Goal: Task Accomplishment & Management: Use online tool/utility

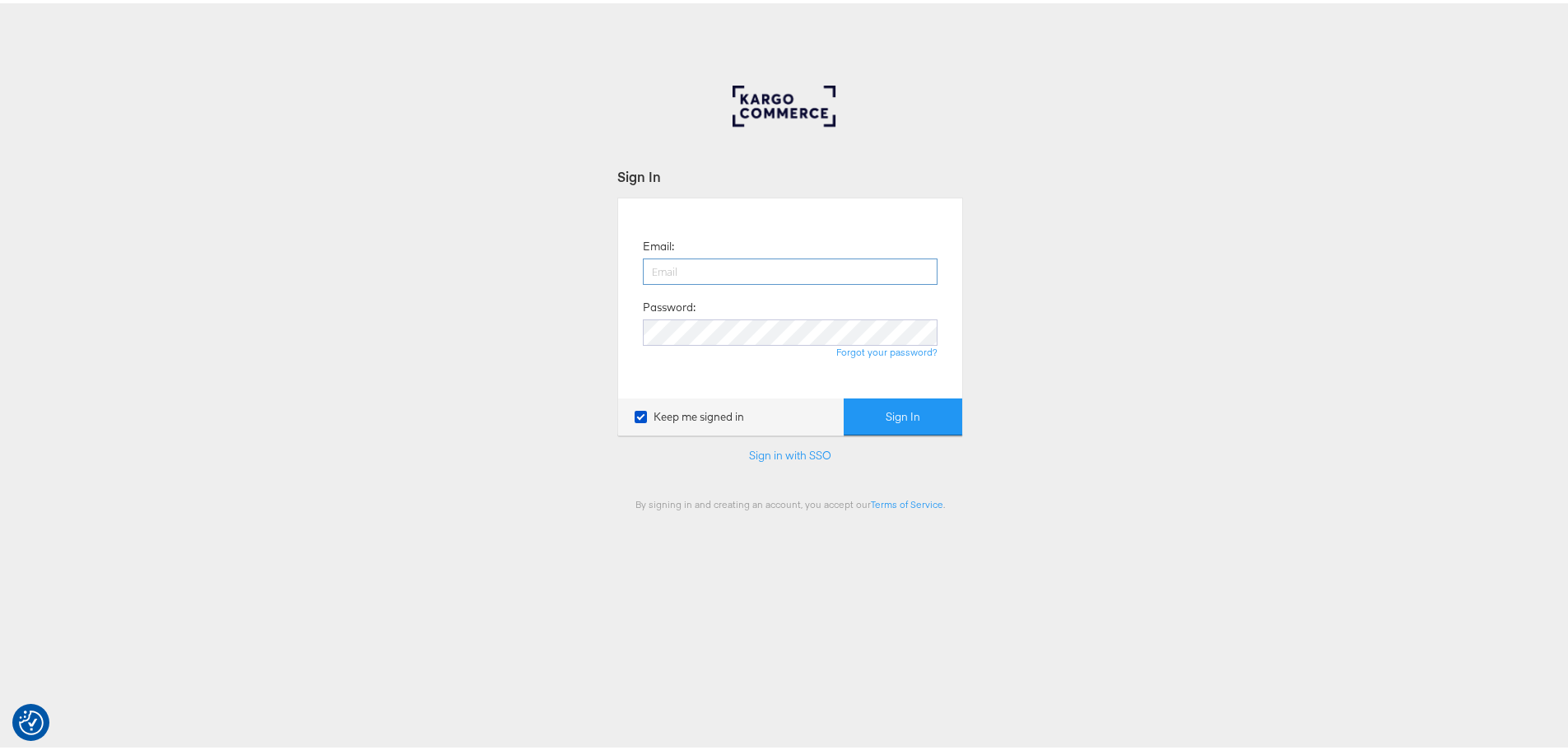
click at [673, 262] on input "email" at bounding box center [790, 267] width 295 height 26
type input "maddy.dickinson@jdplc.com"
click at [844, 395] on button "Sign In" at bounding box center [903, 413] width 118 height 37
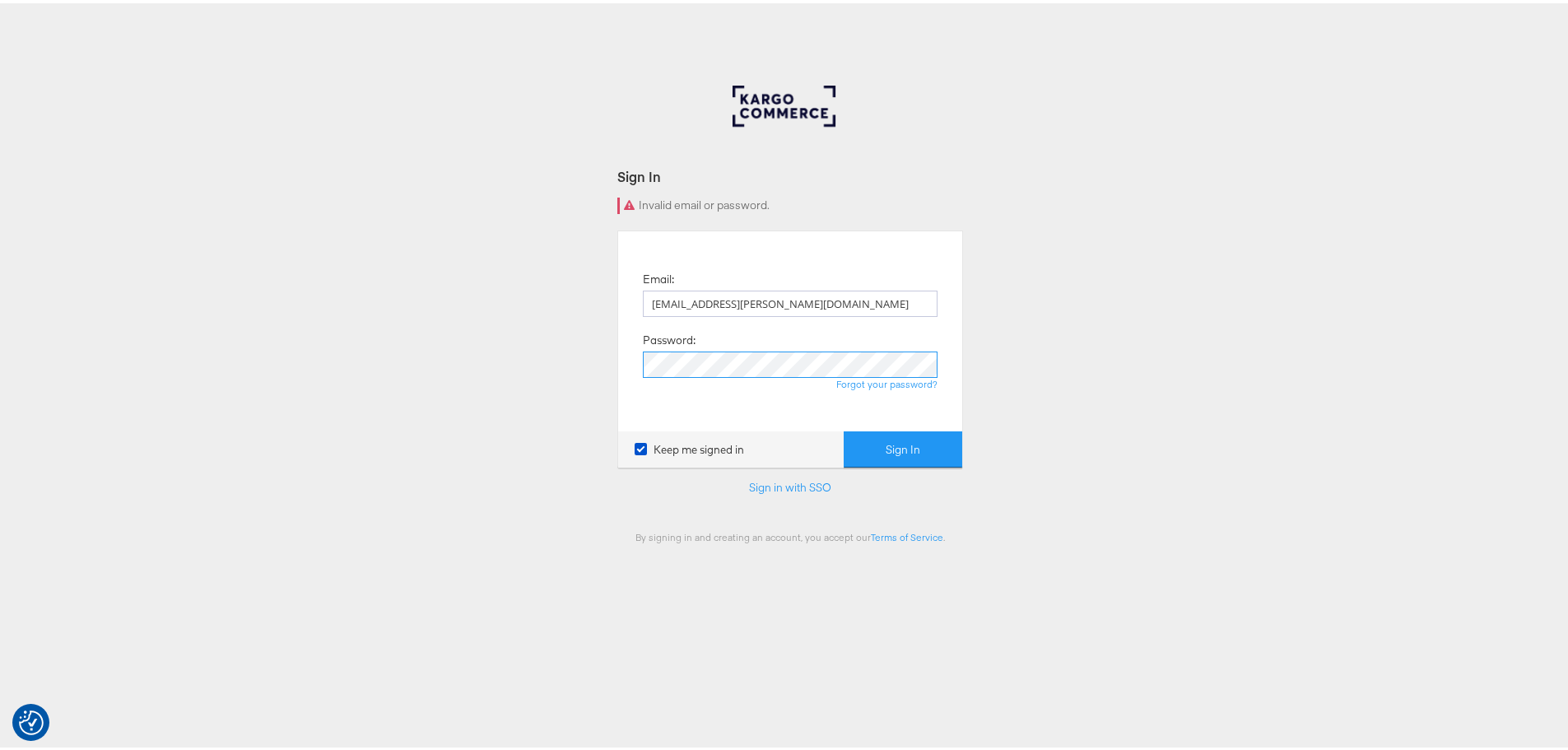
click at [844, 428] on button "Sign In" at bounding box center [903, 446] width 118 height 37
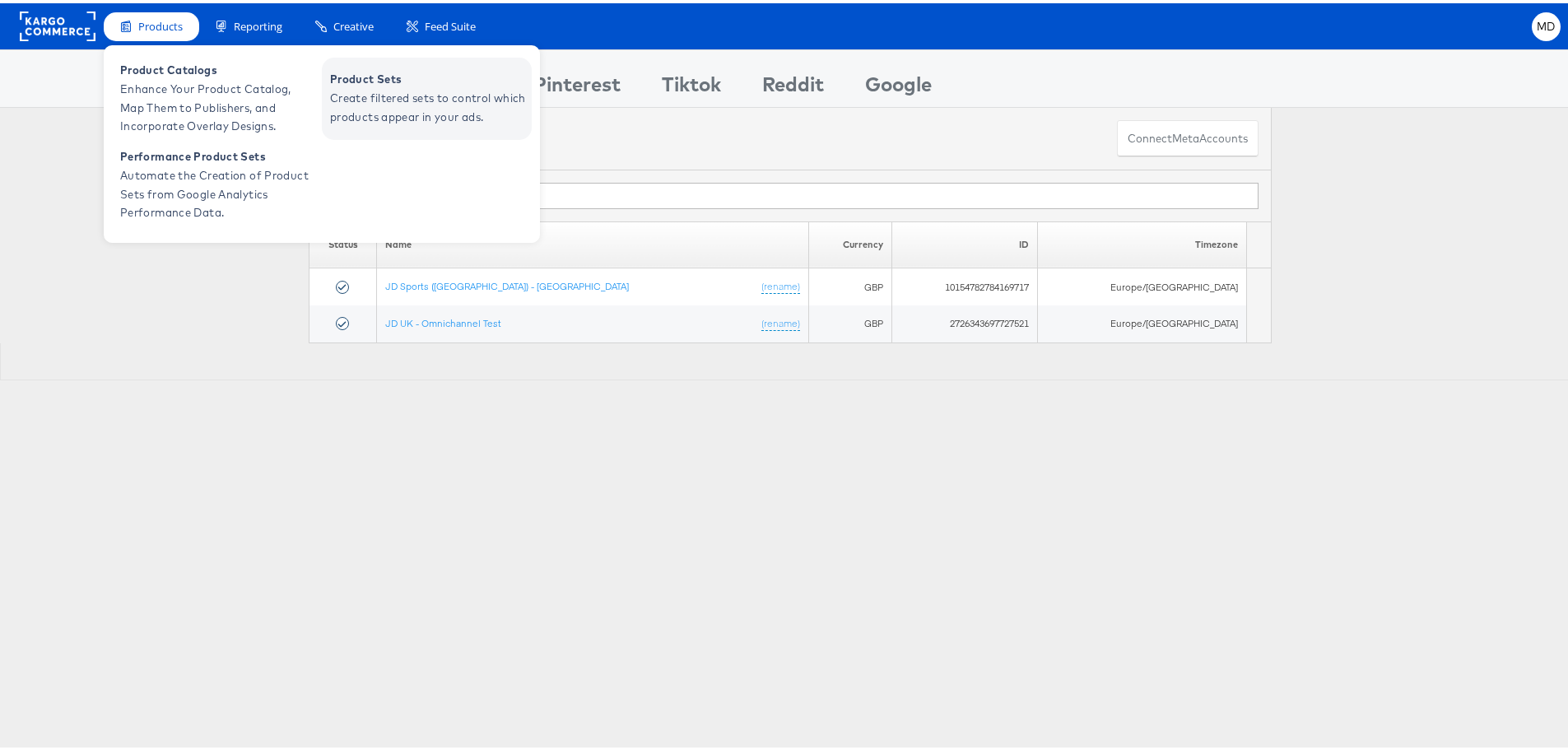
type input "uk"
click at [374, 99] on span "Create filtered sets to control which products appear in your ads." at bounding box center [429, 104] width 197 height 38
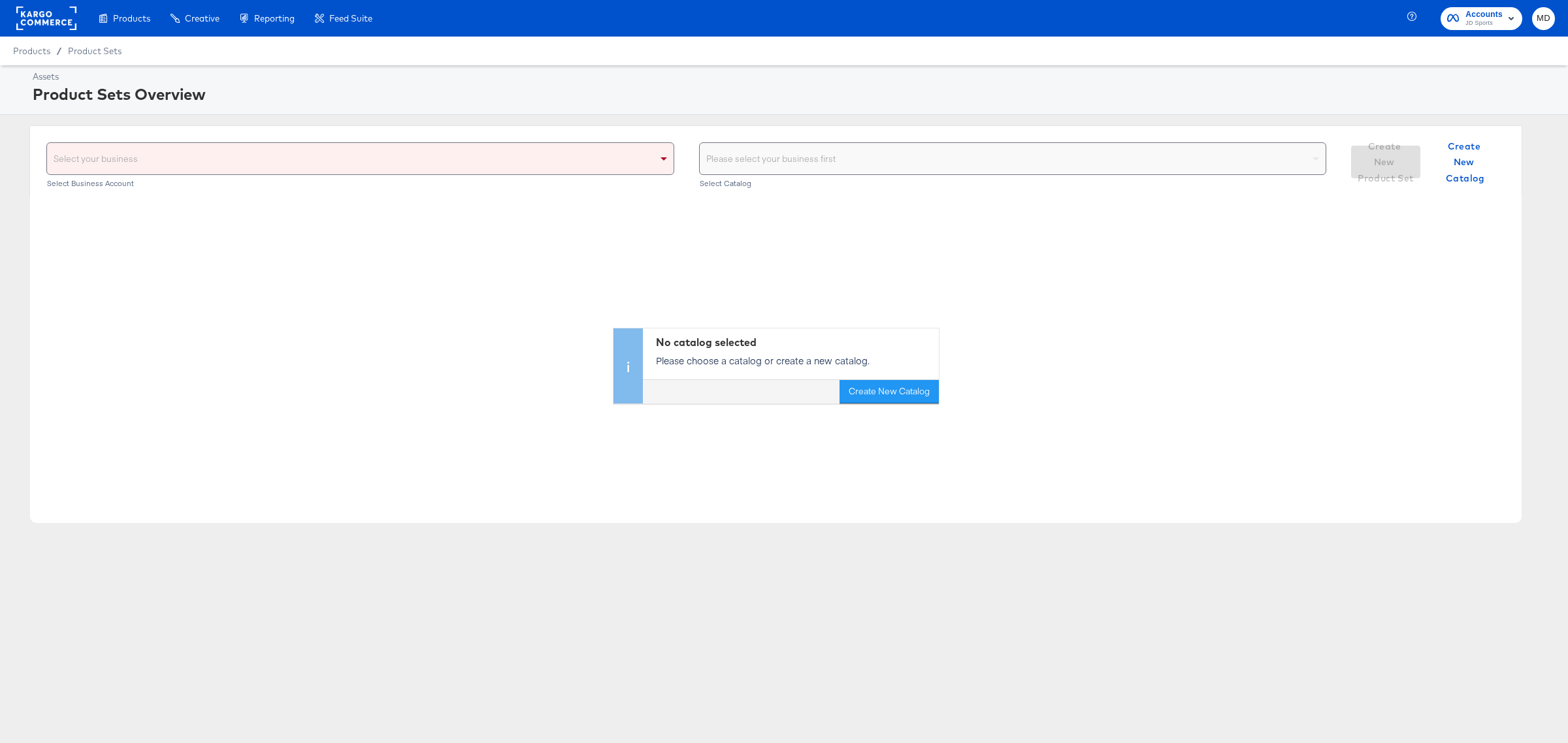
click at [325, 154] on div "Select your business" at bounding box center [360, 159] width 626 height 31
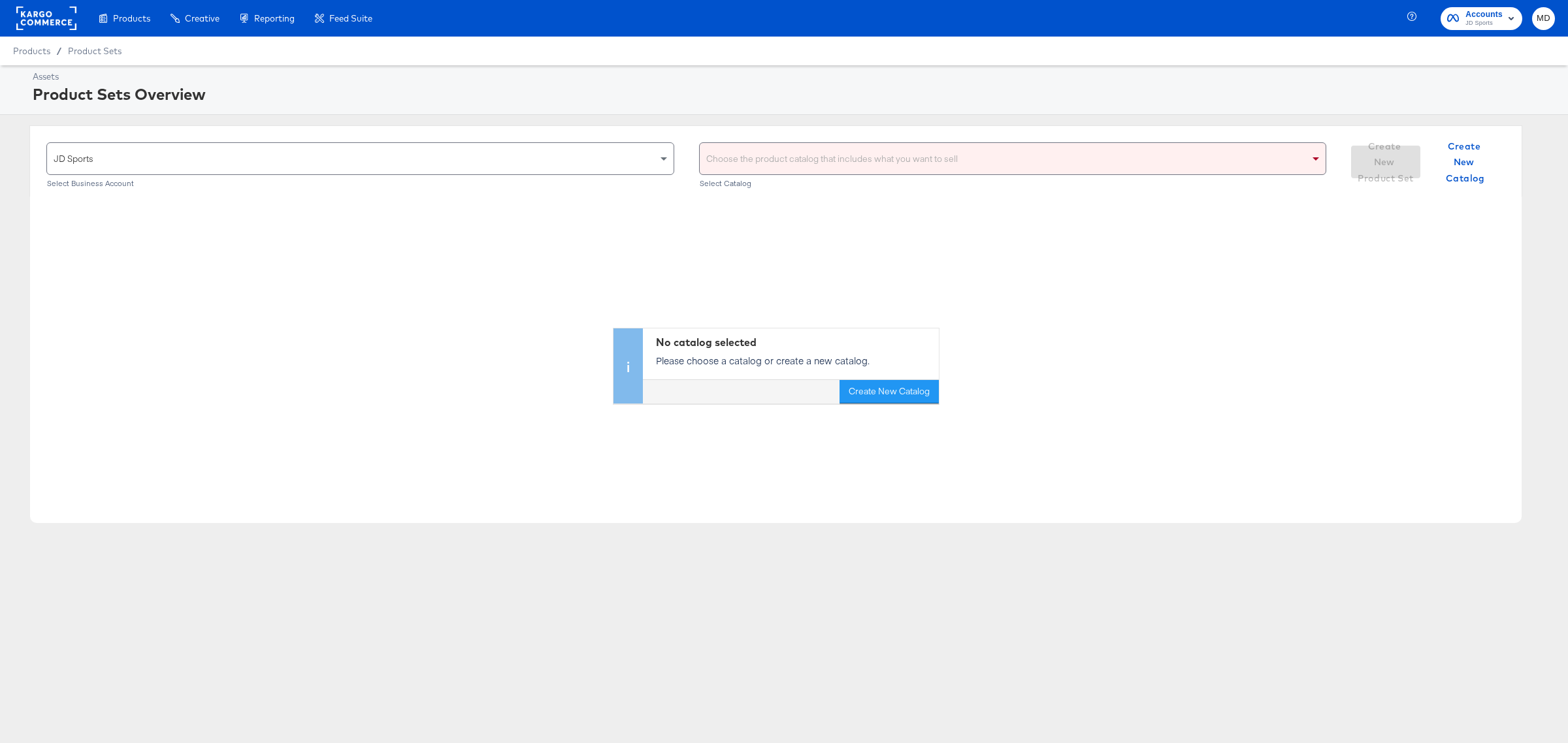
click at [837, 159] on div "Choose the product catalog that includes what you want to sell" at bounding box center [1013, 159] width 626 height 31
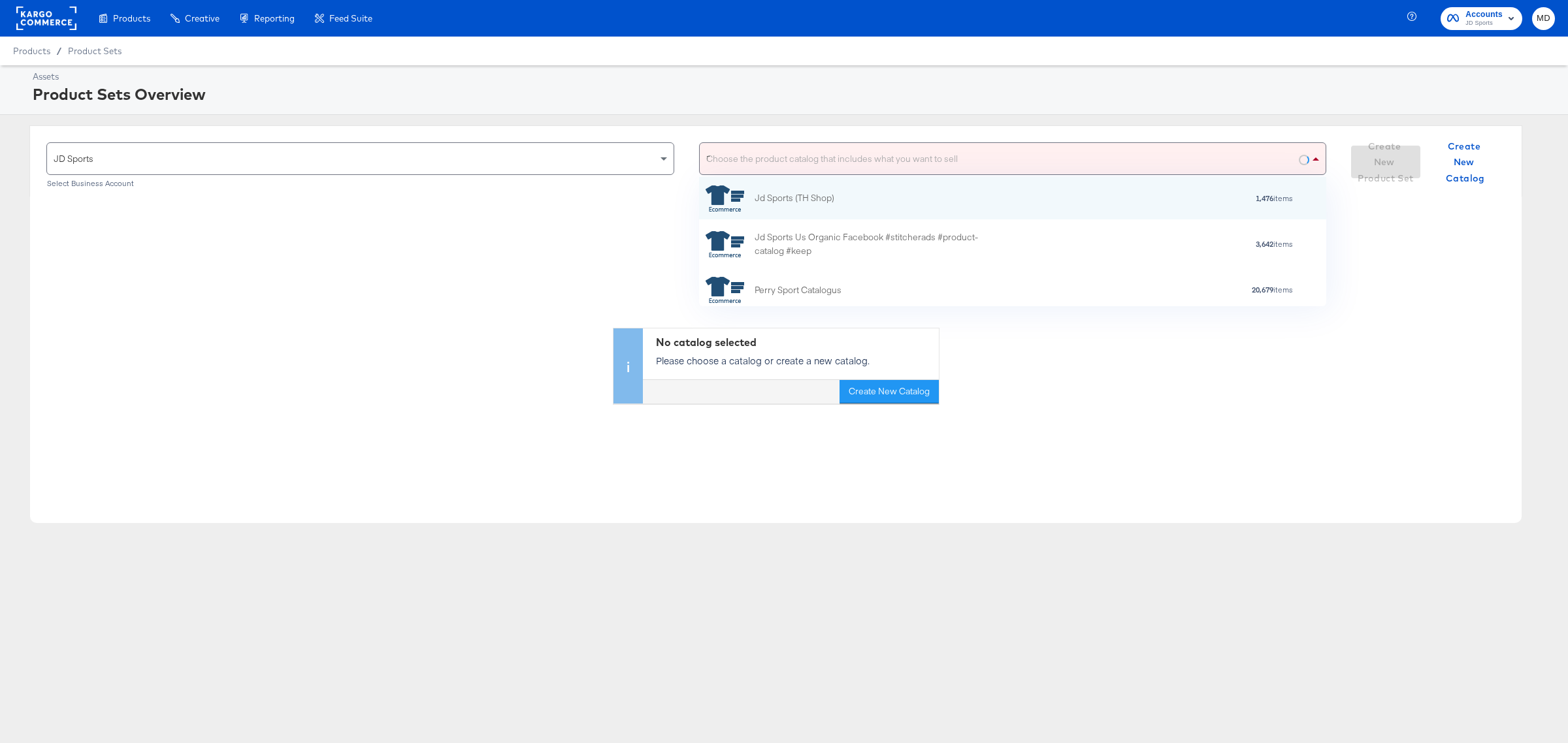
scroll to position [76, 615]
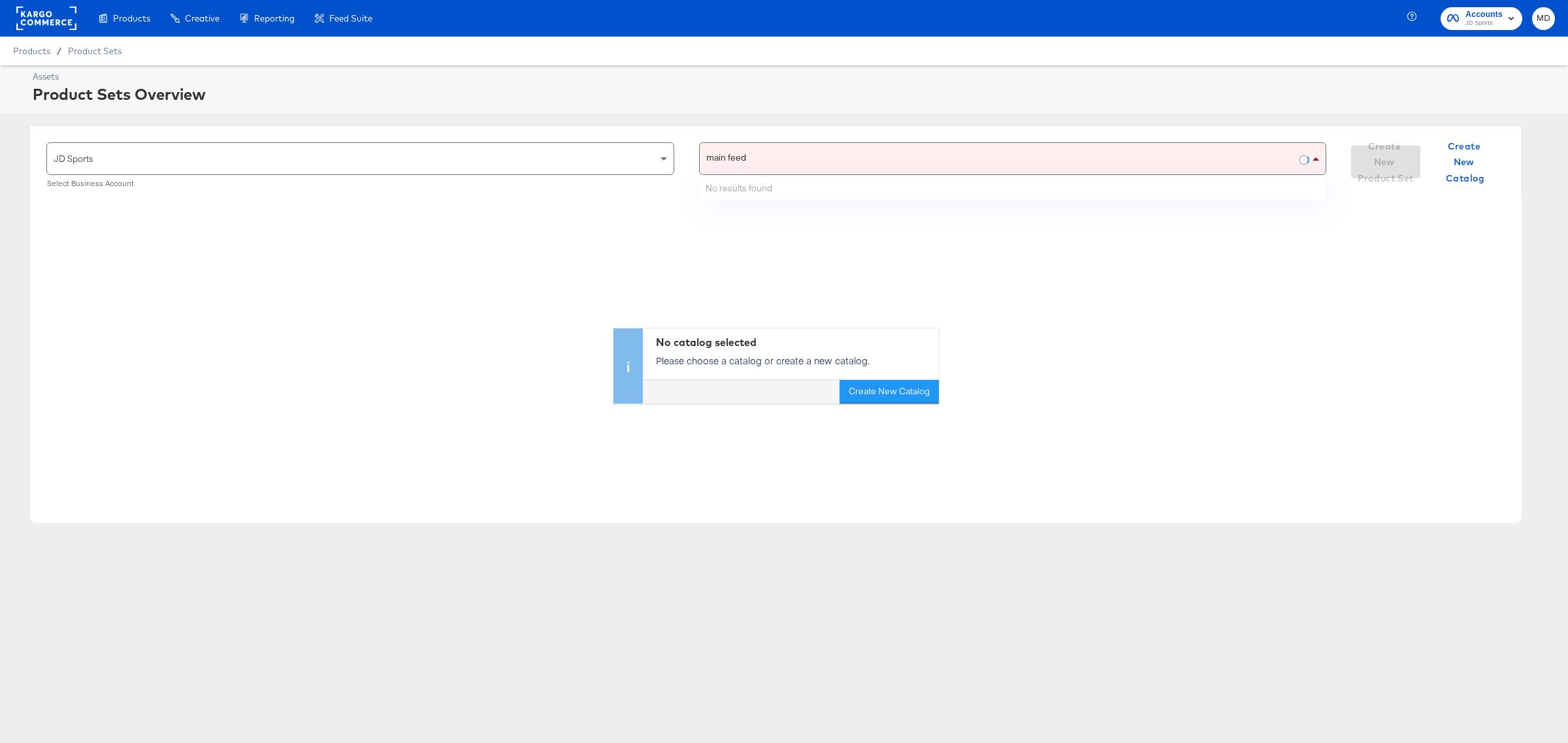
type input "main feed"
click at [804, 149] on div "main feed main feed" at bounding box center [999, 159] width 599 height 31
click at [774, 115] on div at bounding box center [784, 115] width 1568 height 1
click at [782, 161] on div "Choose the product catalog that includes what you want to sell" at bounding box center [1013, 159] width 626 height 31
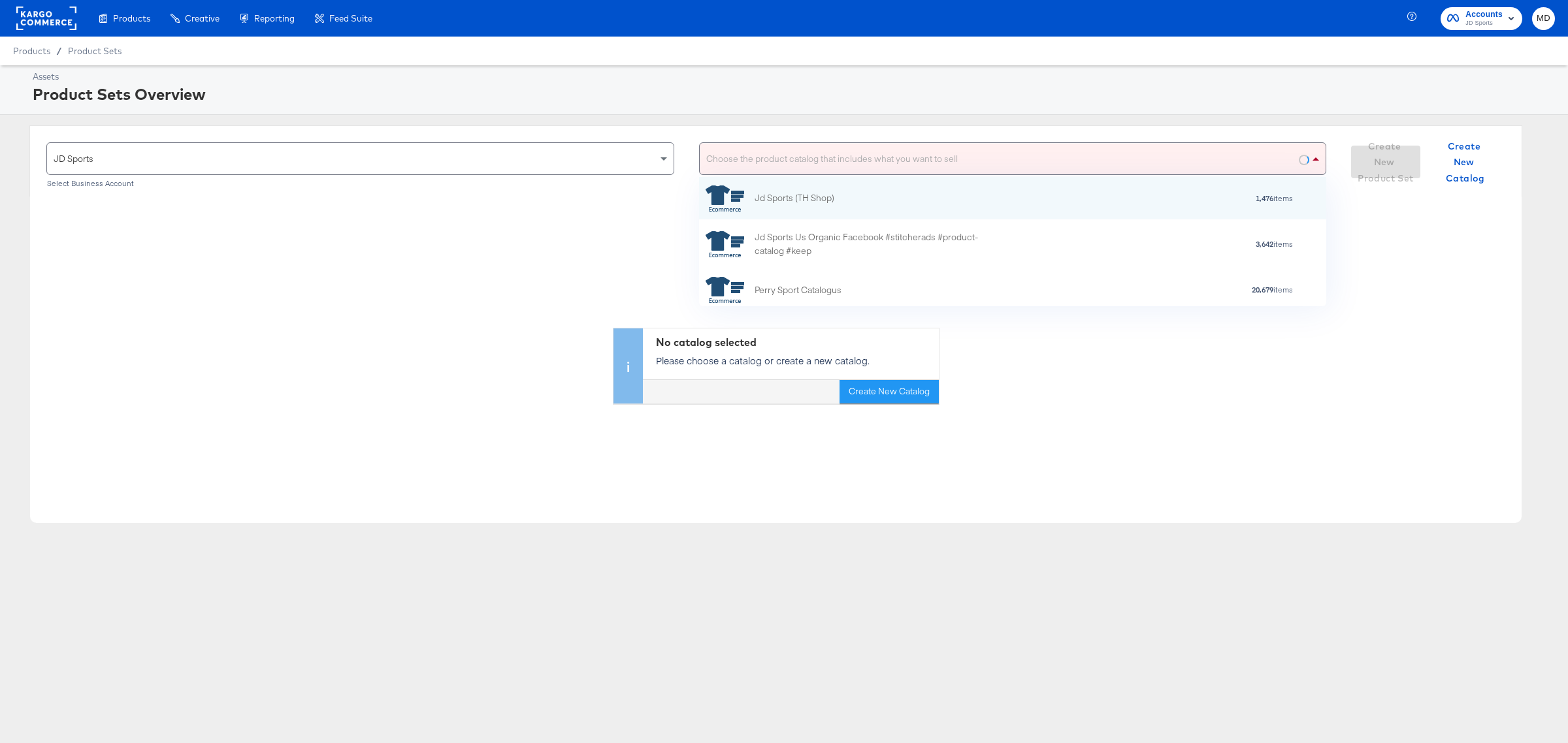
scroll to position [118, 615]
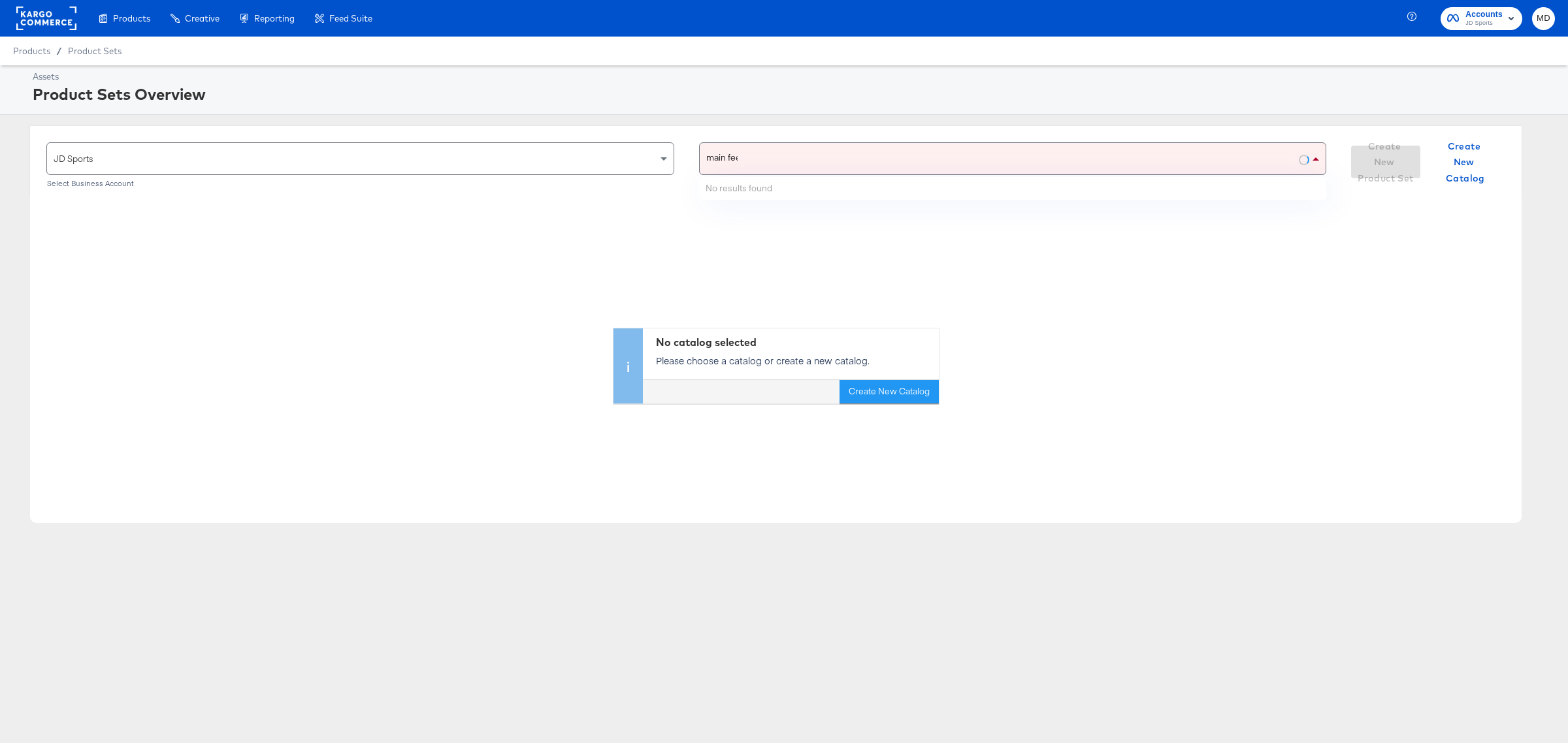
type input "main feed"
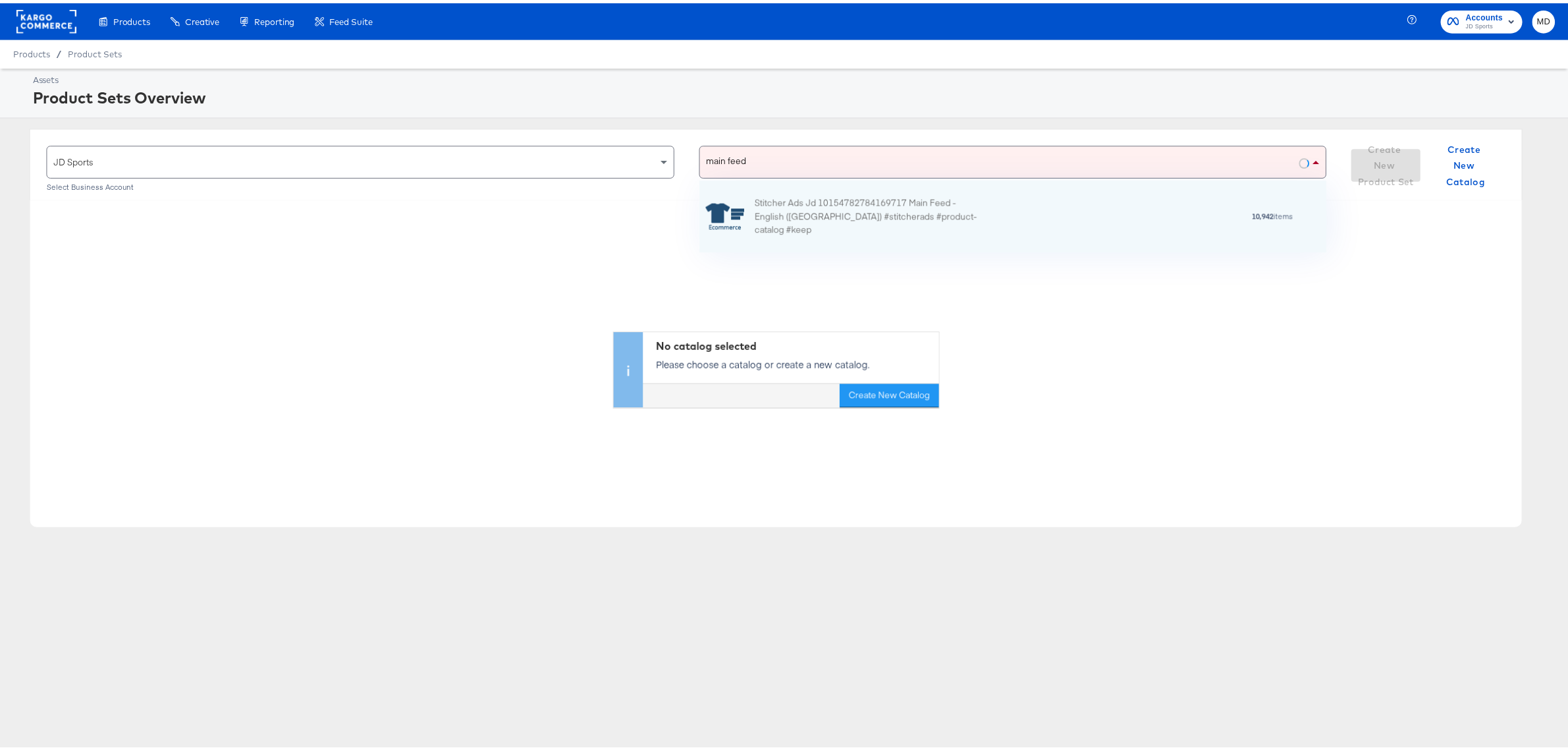
scroll to position [60, 620]
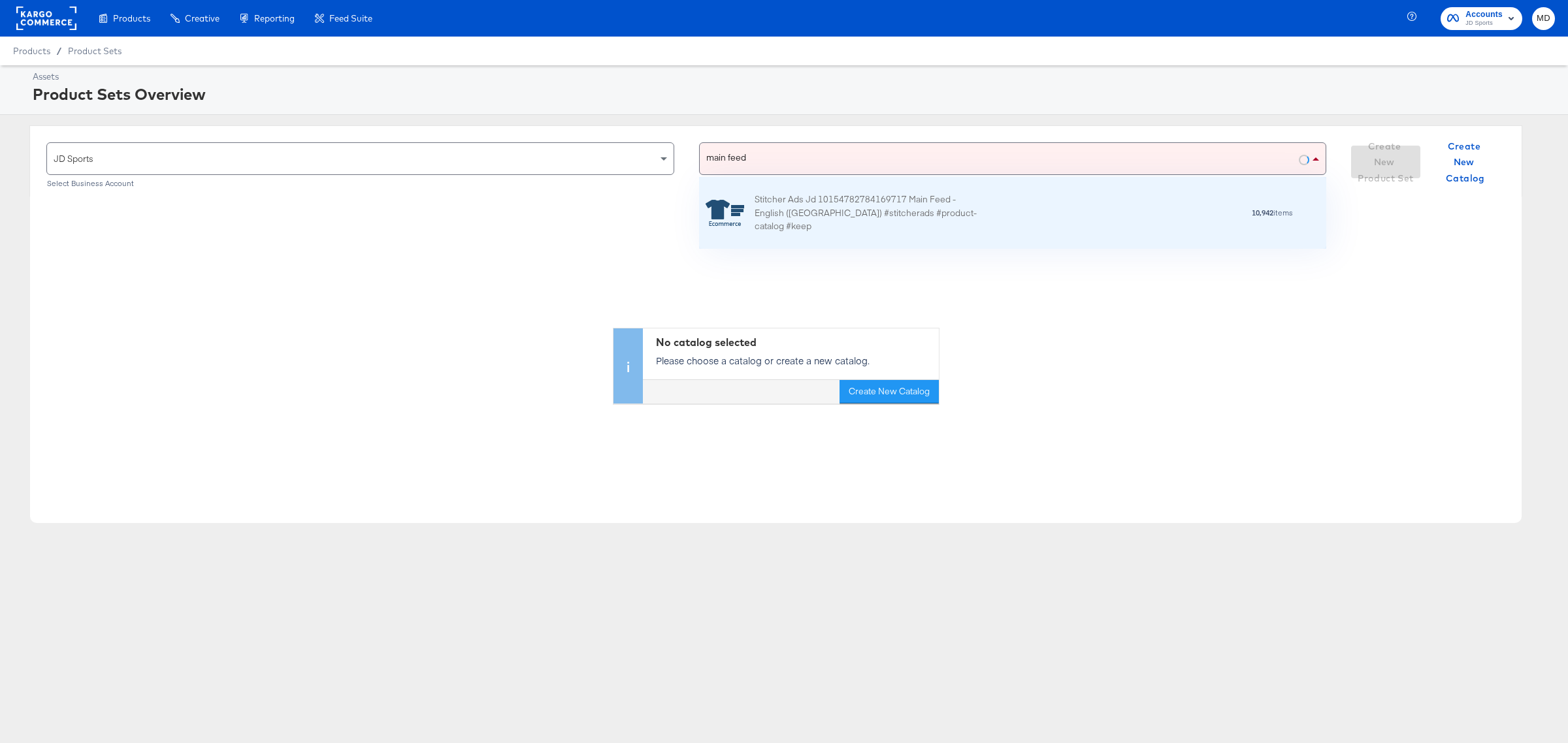
click at [864, 216] on div "Stitcher Ads Jd 10154782784169717 Main Feed - English ([GEOGRAPHIC_DATA]) #stit…" at bounding box center [868, 213] width 228 height 40
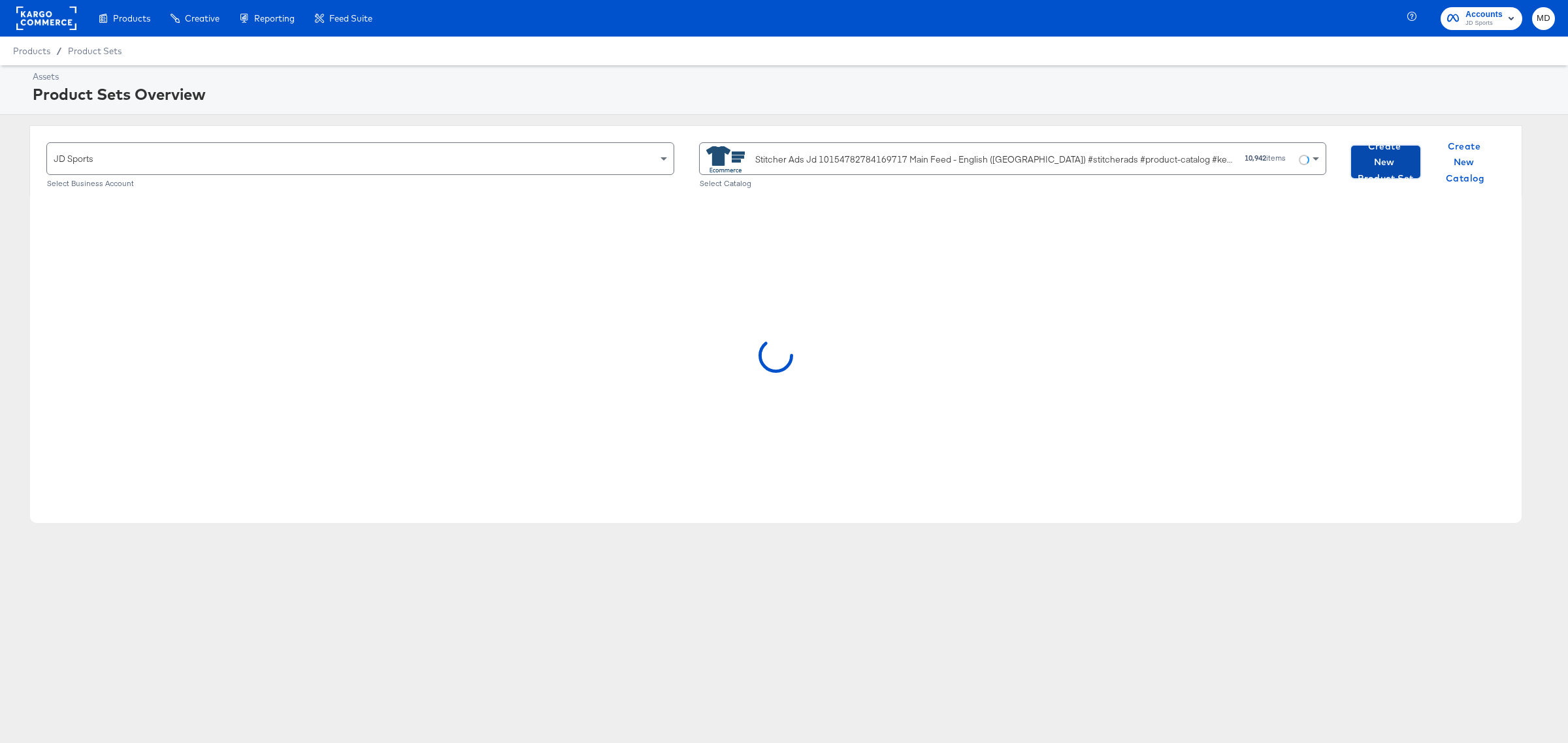
click at [1393, 165] on span "Create New Product Set" at bounding box center [1386, 163] width 59 height 48
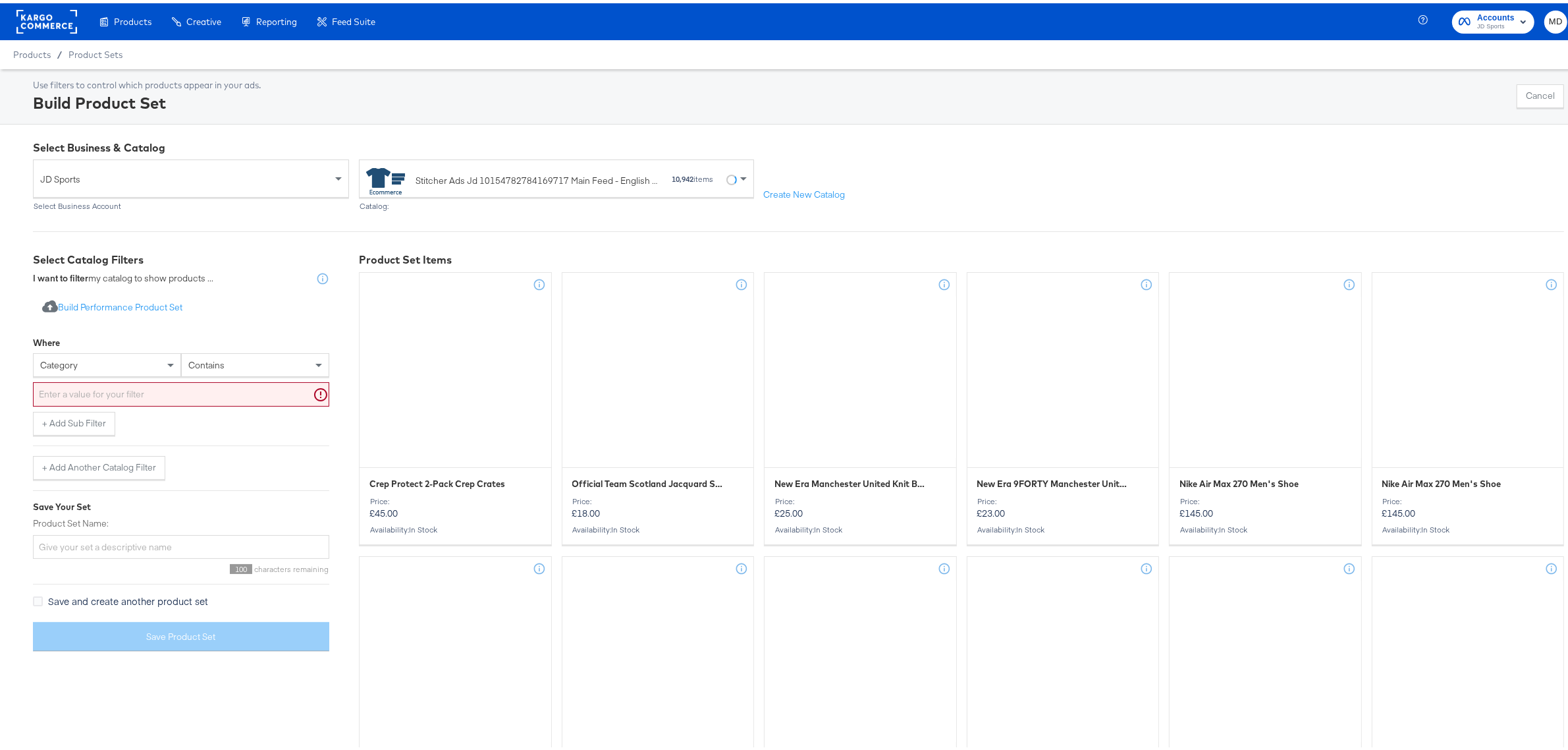
click at [83, 369] on div "category" at bounding box center [107, 361] width 147 height 22
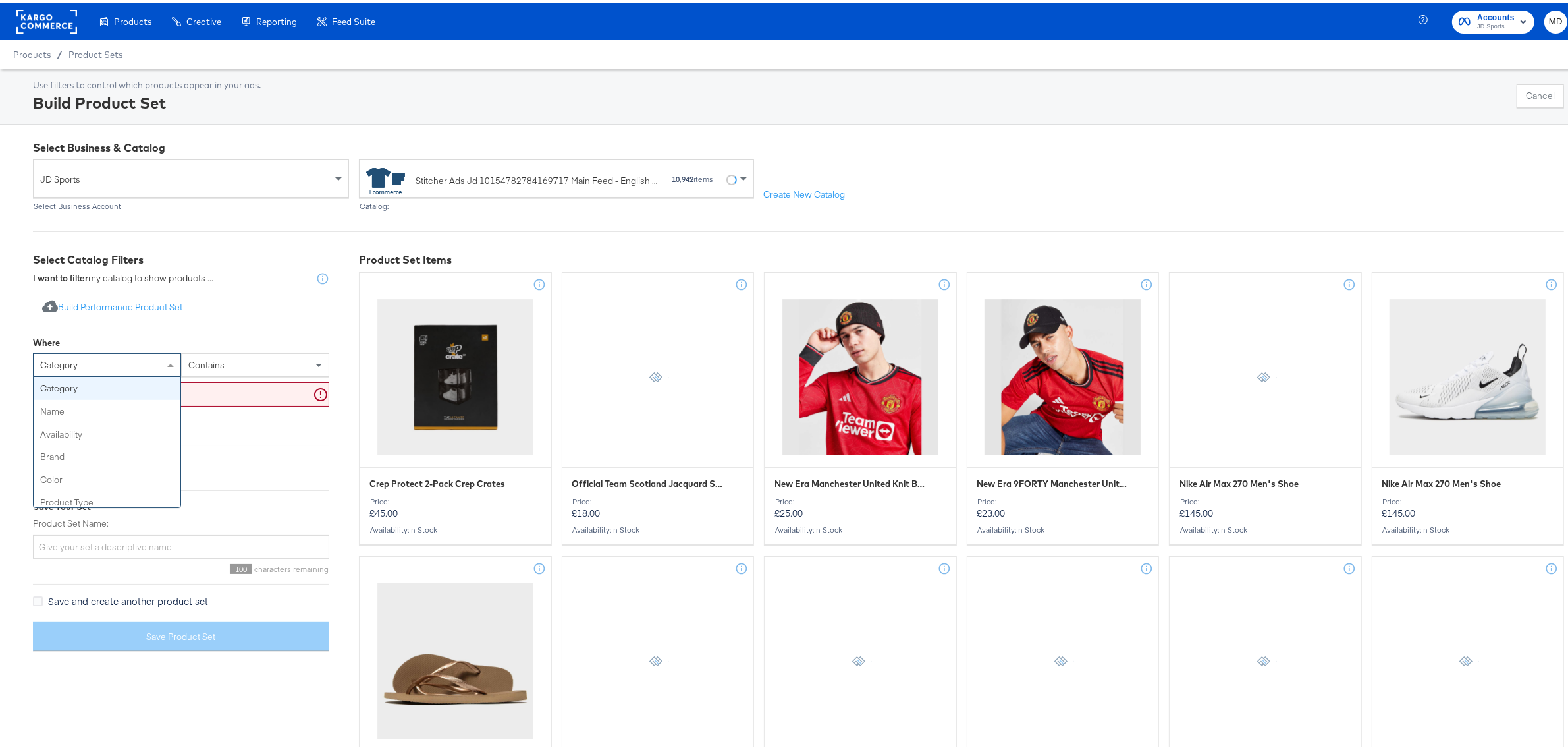
type input "id"
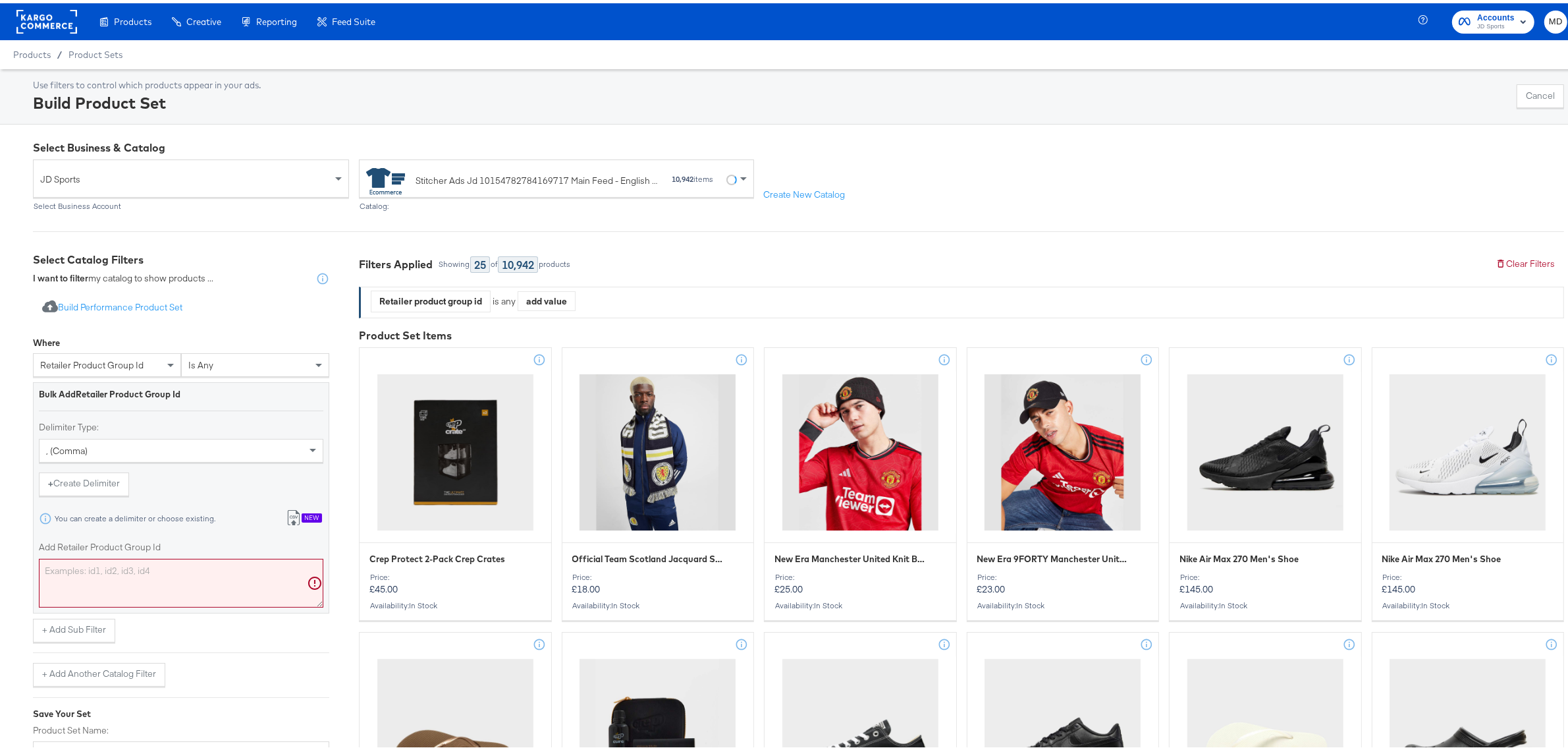
click at [88, 576] on textarea "Add Retailer Product Group Id" at bounding box center [181, 580] width 284 height 49
paste textarea "19714362,19714361,19626122,19649134,19645897,19644481,19644479,19663187,1969278…"
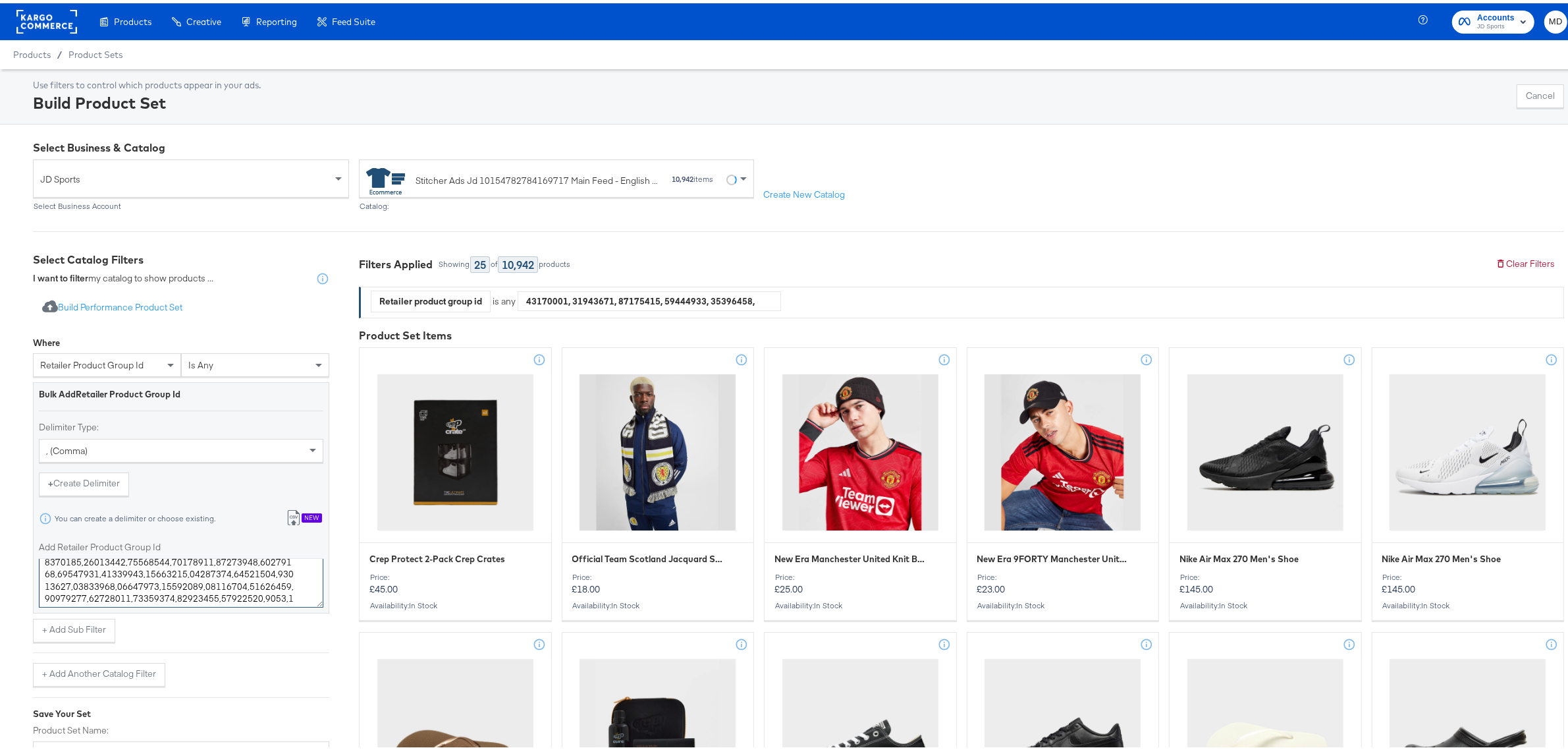
type textarea "19714362,19714361,19626122,19649134,19645897,19644481,19644479,19663187,1969278…"
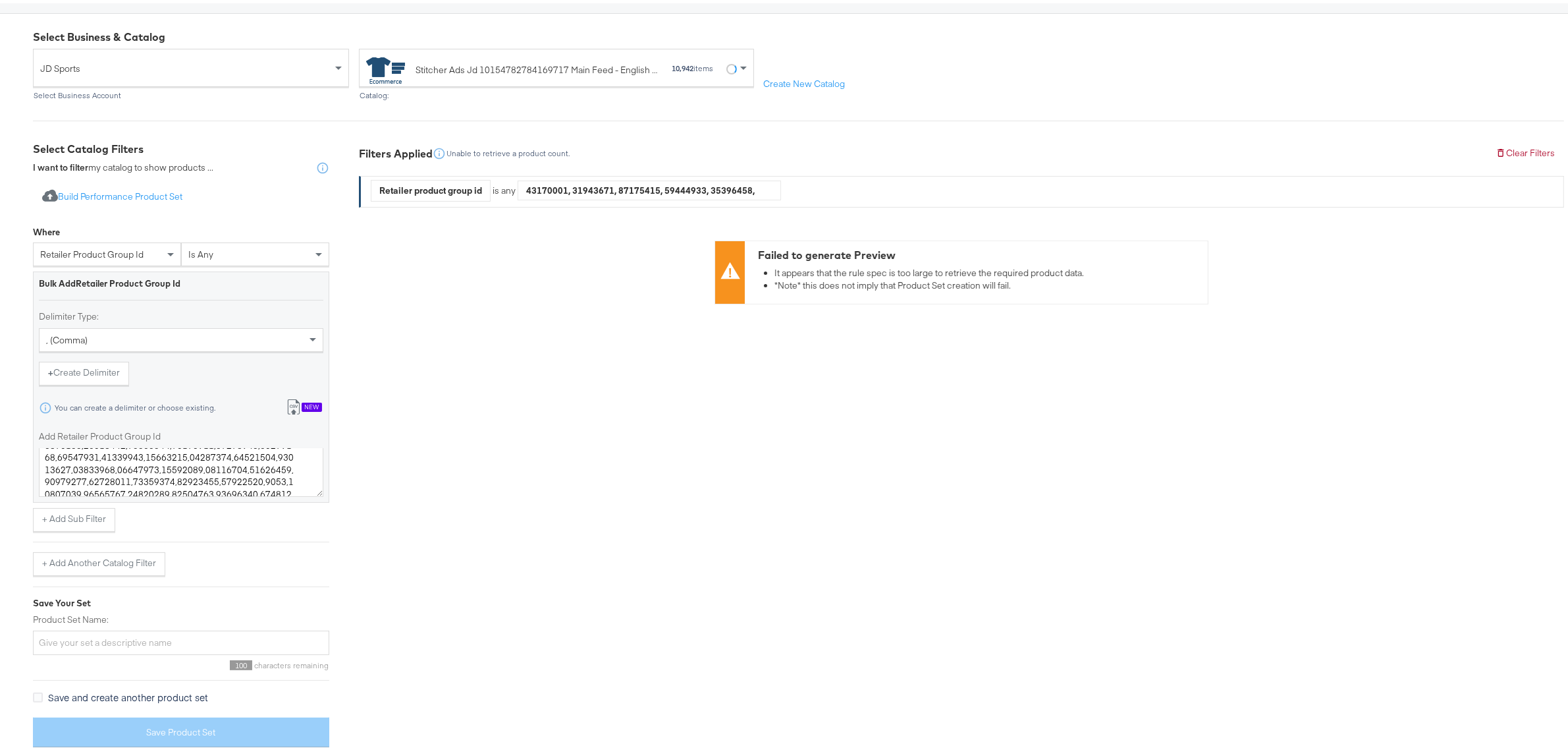
scroll to position [112, 0]
click at [132, 253] on span "retailer product group id" at bounding box center [91, 250] width 103 height 12
type input "id"
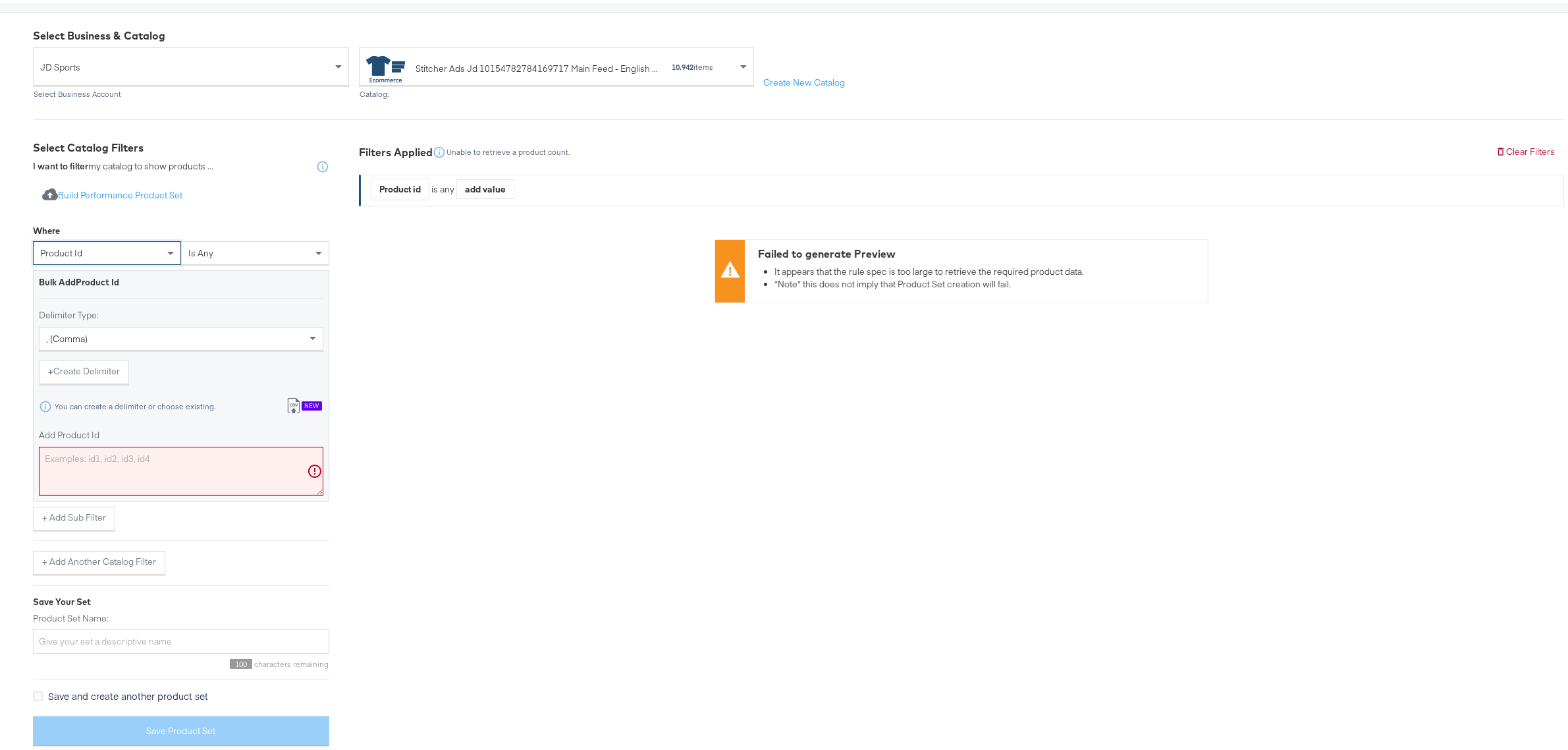
scroll to position [0, 0]
click at [147, 460] on textarea "Add Product Id" at bounding box center [181, 468] width 284 height 49
paste textarea "19714362,19714361,19626122,19649134,19645897,19644481,19644479,19663187,1969278…"
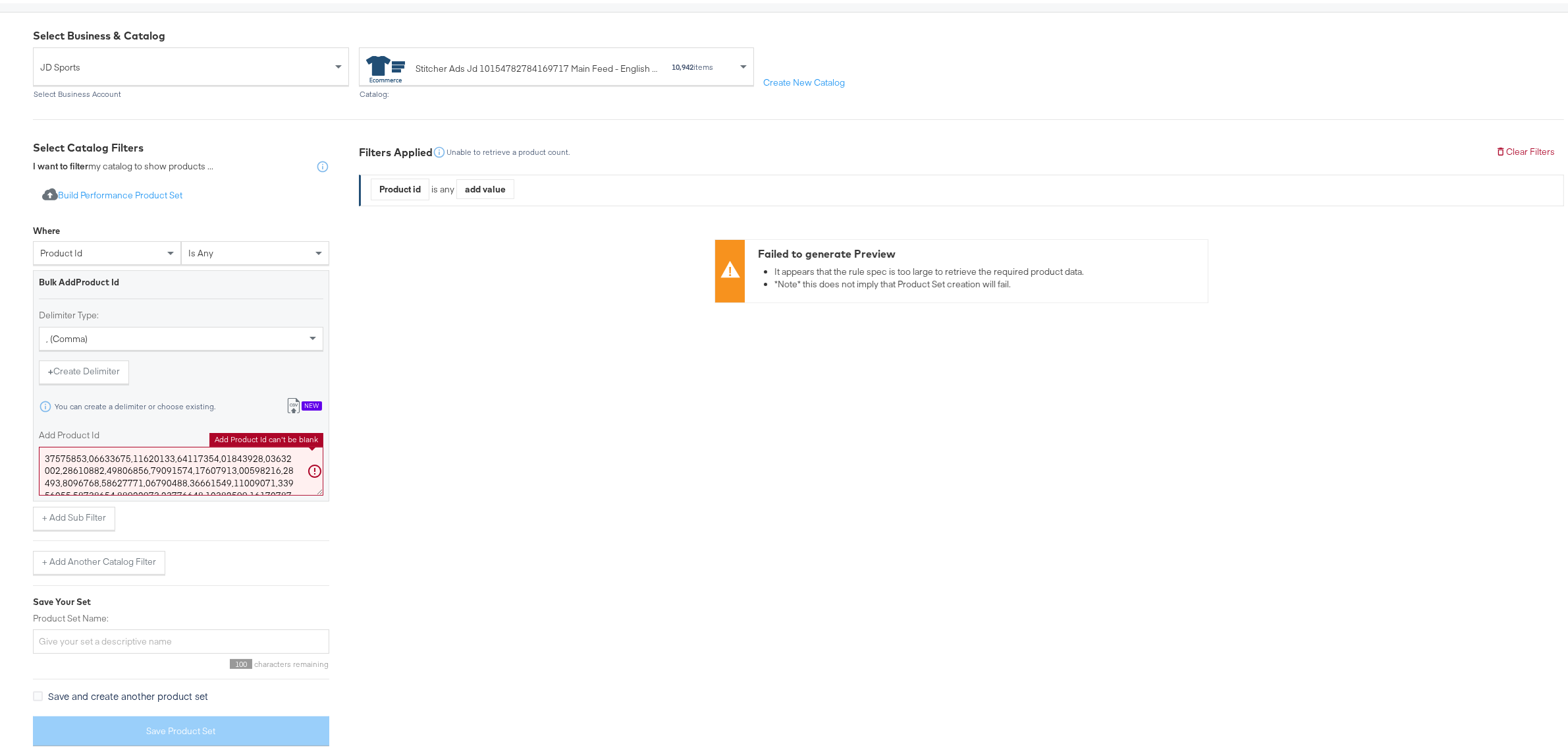
scroll to position [4241, 0]
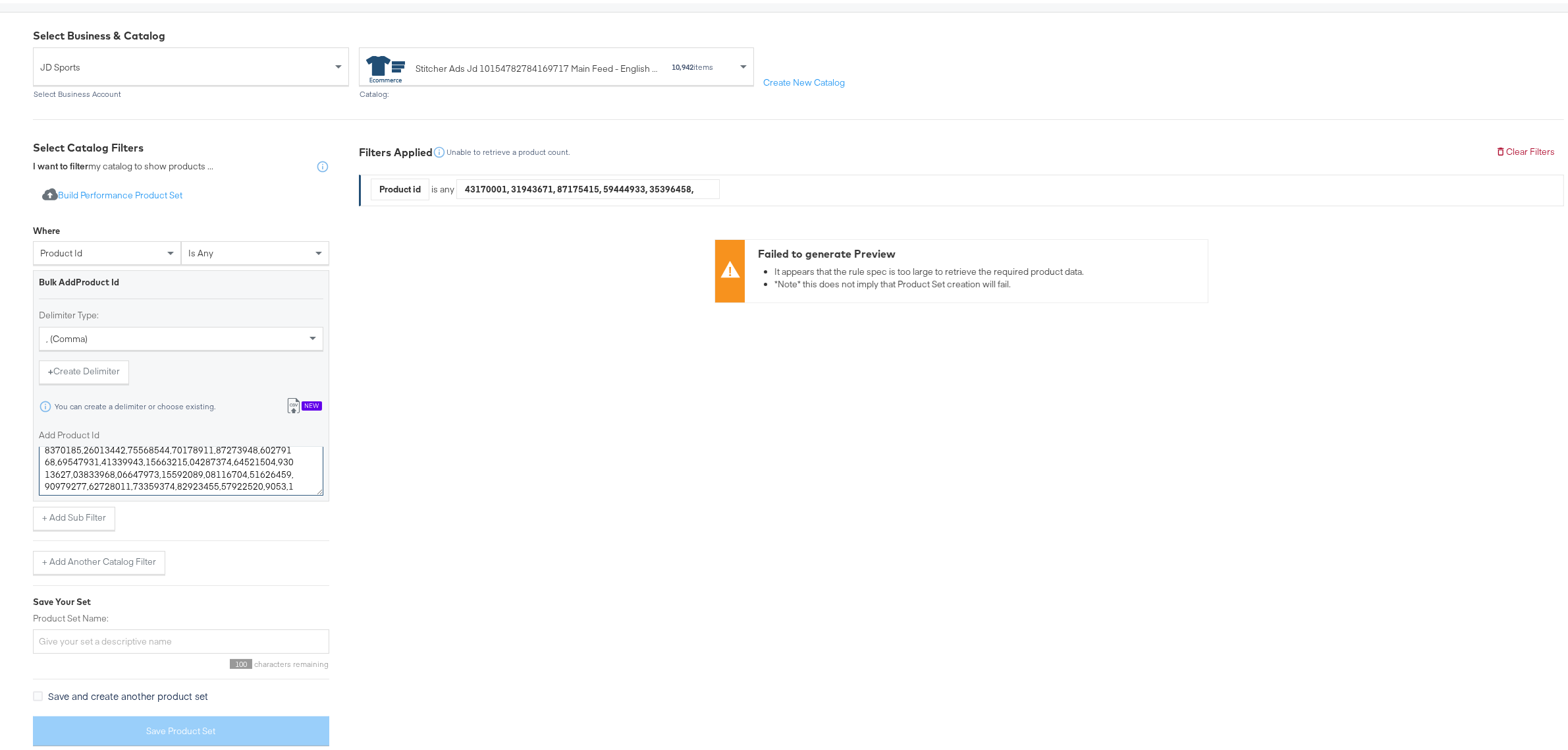
type textarea "19714362,19714361,19626122,19649134,19645897,19644481,19644479,19663187,1969278…"
click at [18, 392] on div "Select Business & Catalog JD Sports Select Business Account Stitcher Ads Jd 101…" at bounding box center [790, 384] width 1581 height 749
click at [80, 241] on div "product id" at bounding box center [107, 249] width 147 height 22
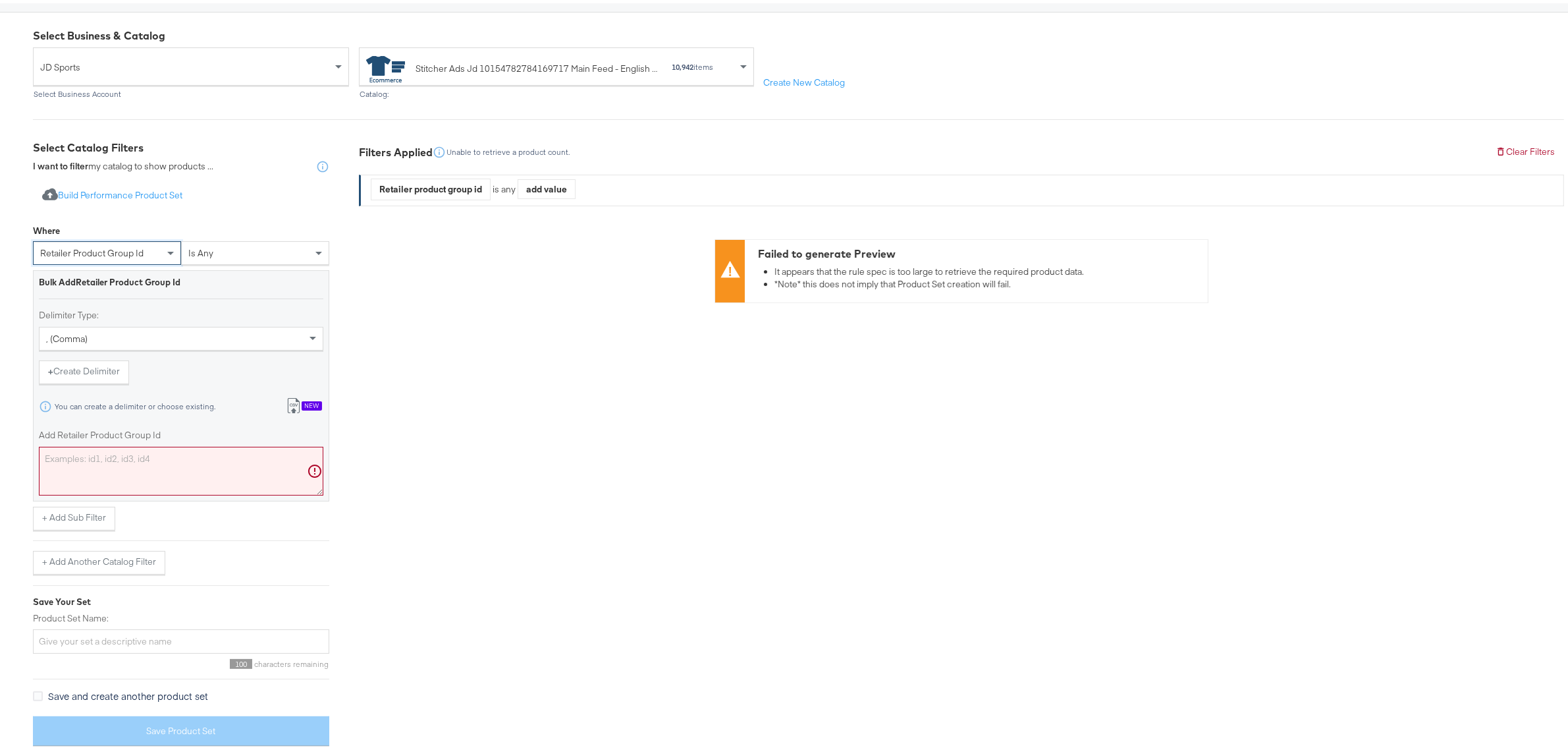
scroll to position [0, 0]
click at [107, 461] on textarea "Add Retailer Product Group Id" at bounding box center [181, 468] width 284 height 49
paste textarea "19714362,19714361,19626122,19649134,19645897,19644481,19644479,19663187,1969278…"
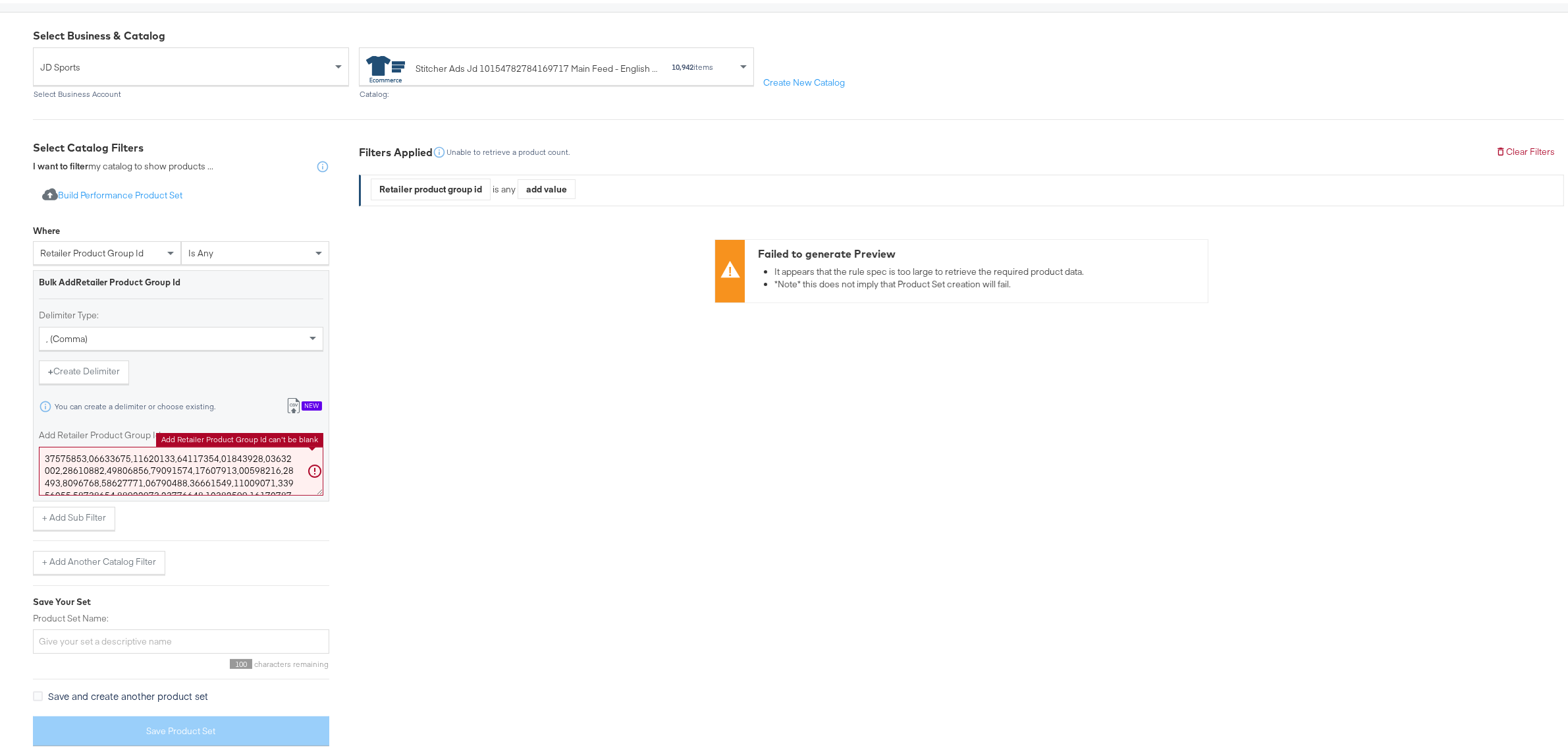
scroll to position [4241, 0]
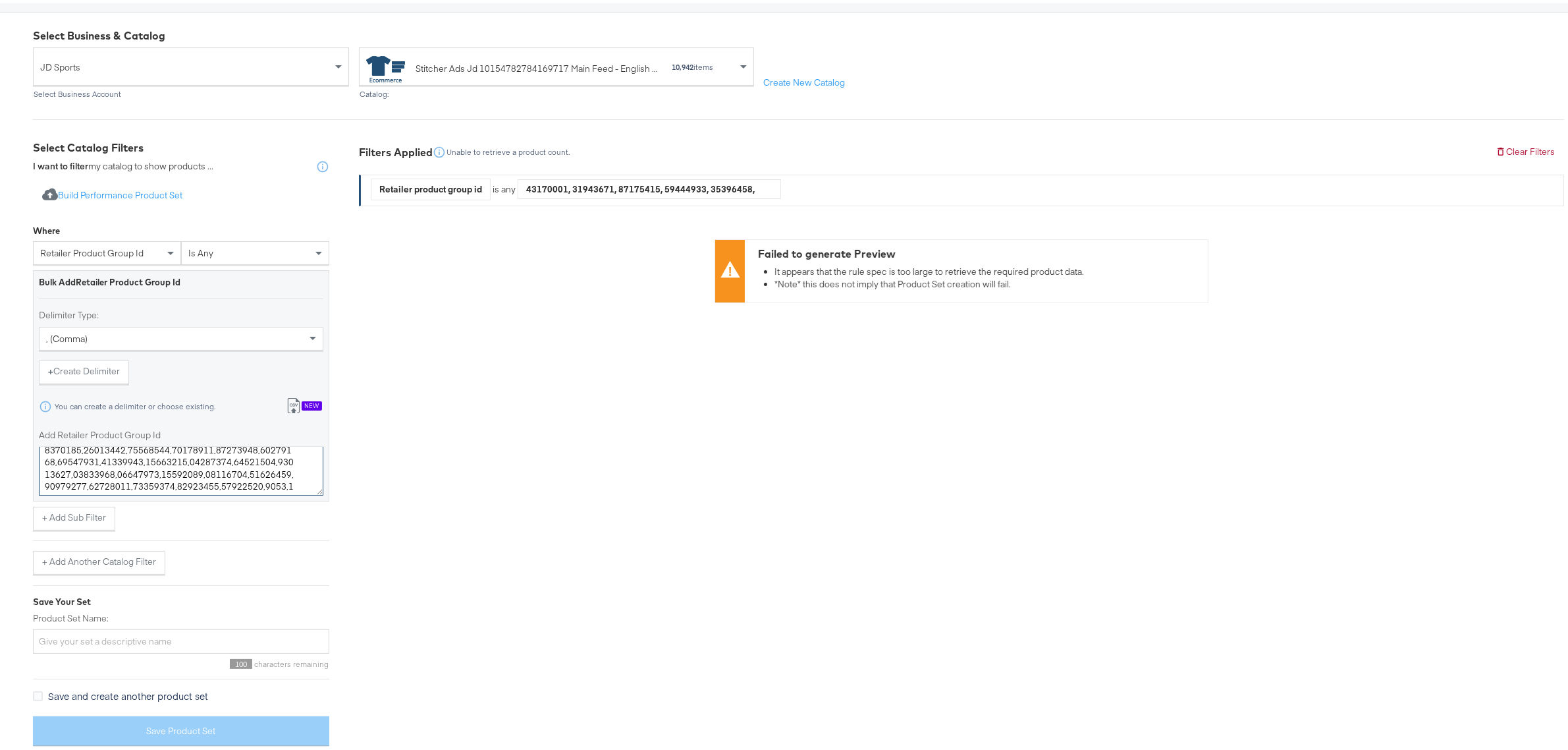
type textarea "19714362,19714361,19626122,19649134,19645897,19644481,19644479,19663187,1969278…"
click at [9, 424] on div "Select Business & Catalog JD Sports Select Business Account Stitcher Ads Jd 101…" at bounding box center [790, 384] width 1581 height 749
click at [107, 646] on input "Product Set Name:" at bounding box center [181, 639] width 296 height 24
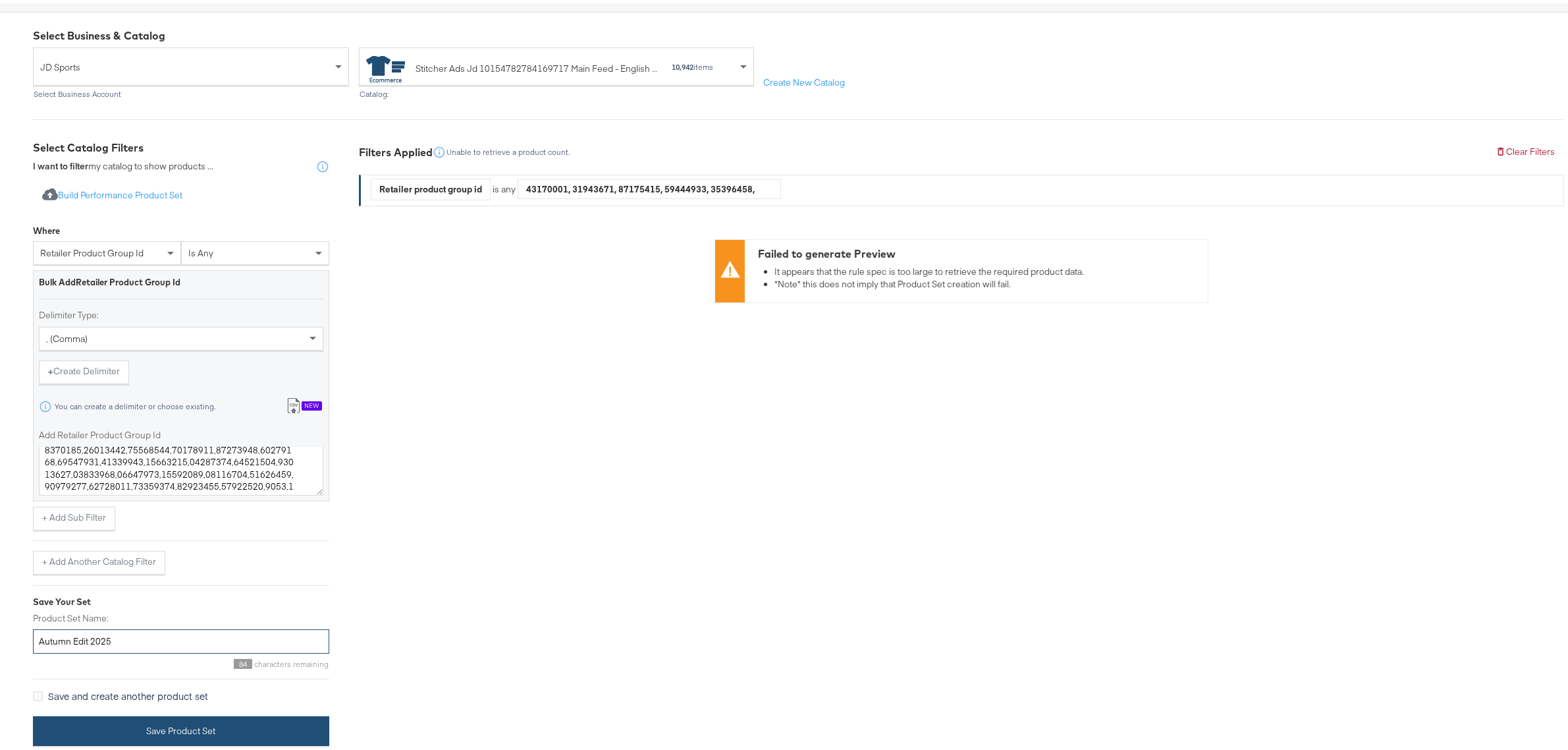
type input "Autumn Edit 2025"
click at [173, 734] on button "Save Product Set" at bounding box center [181, 728] width 296 height 30
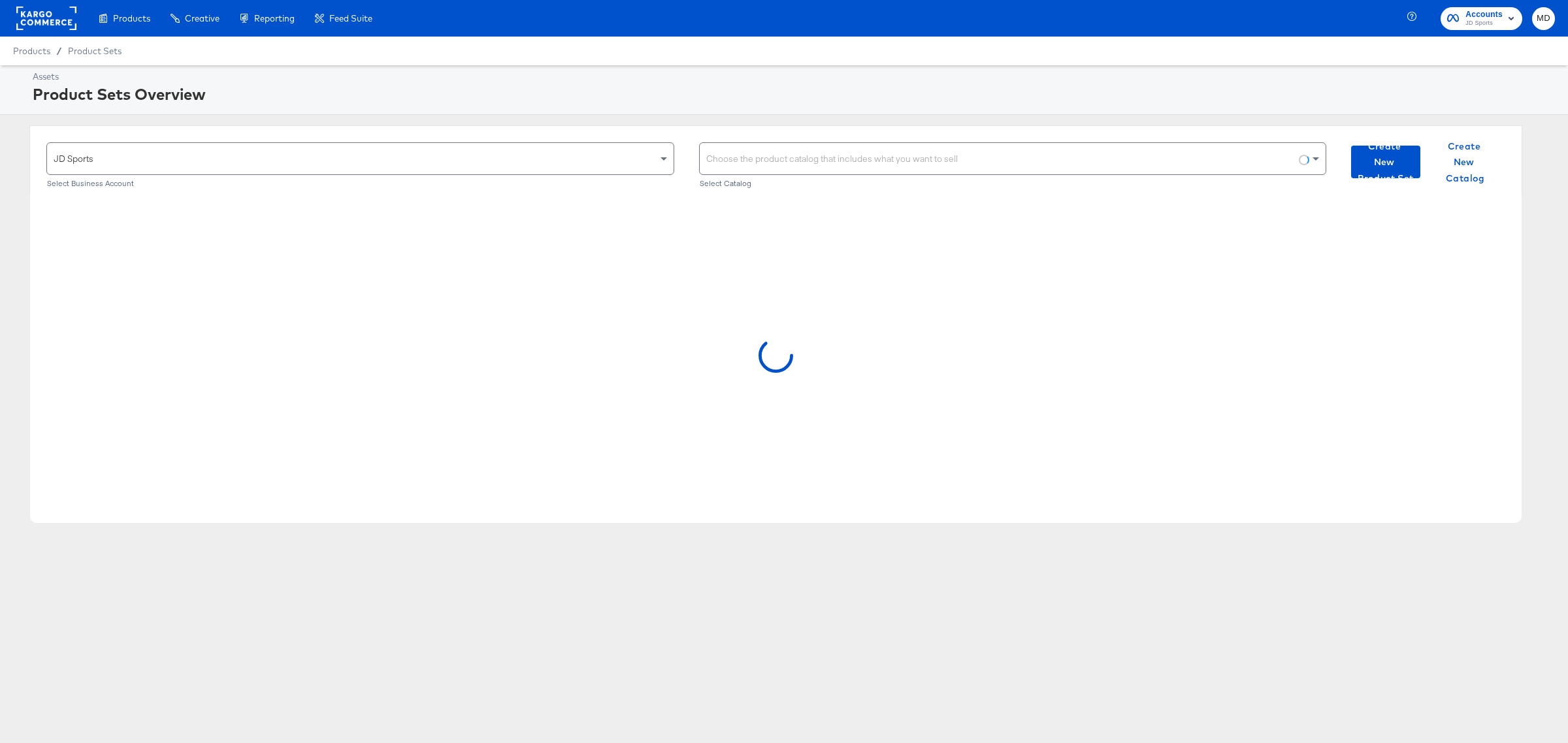
click at [759, 167] on div "Choose the product catalog that includes what you want to sell" at bounding box center [1013, 159] width 626 height 31
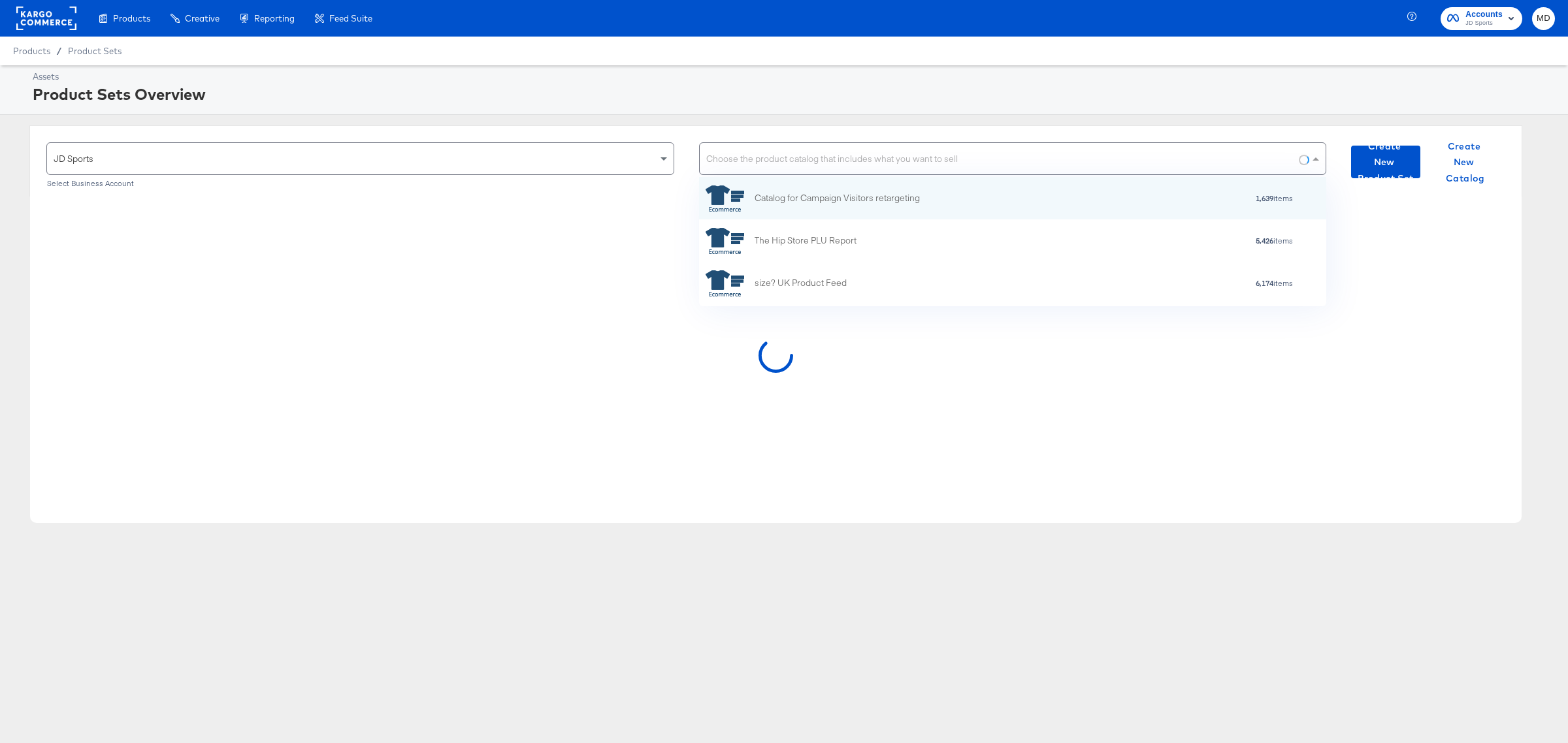
scroll to position [118, 615]
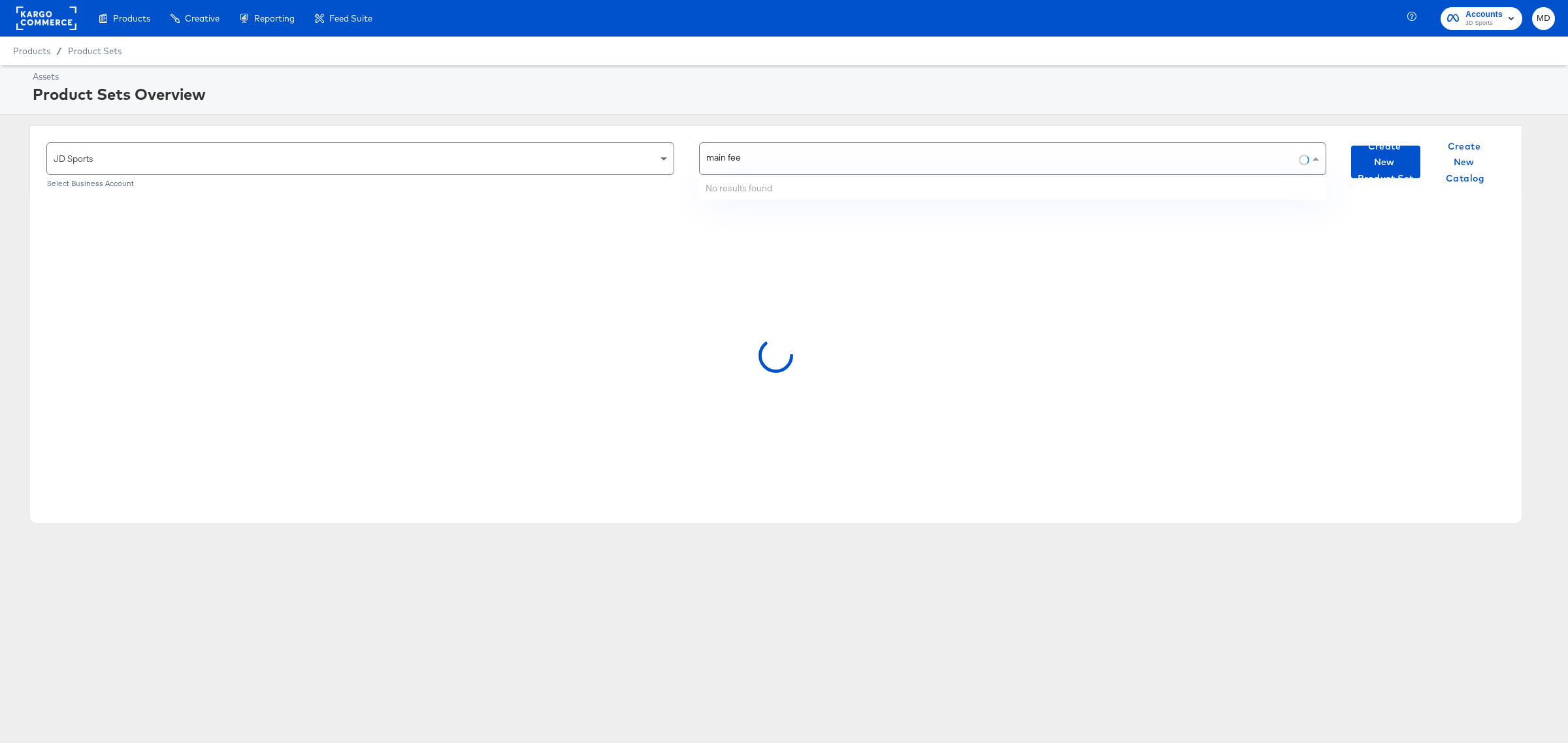
type input "main feed"
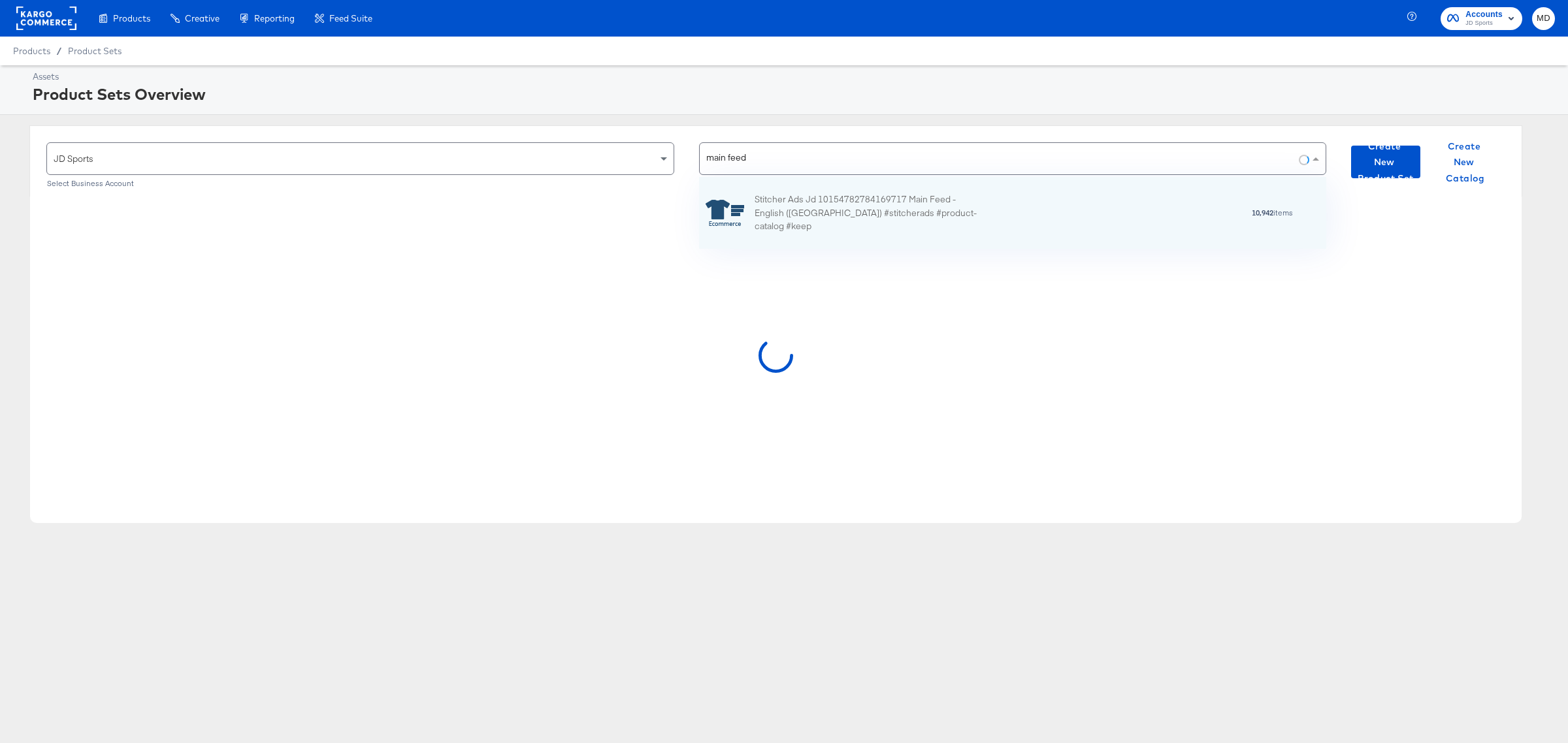
scroll to position [60, 615]
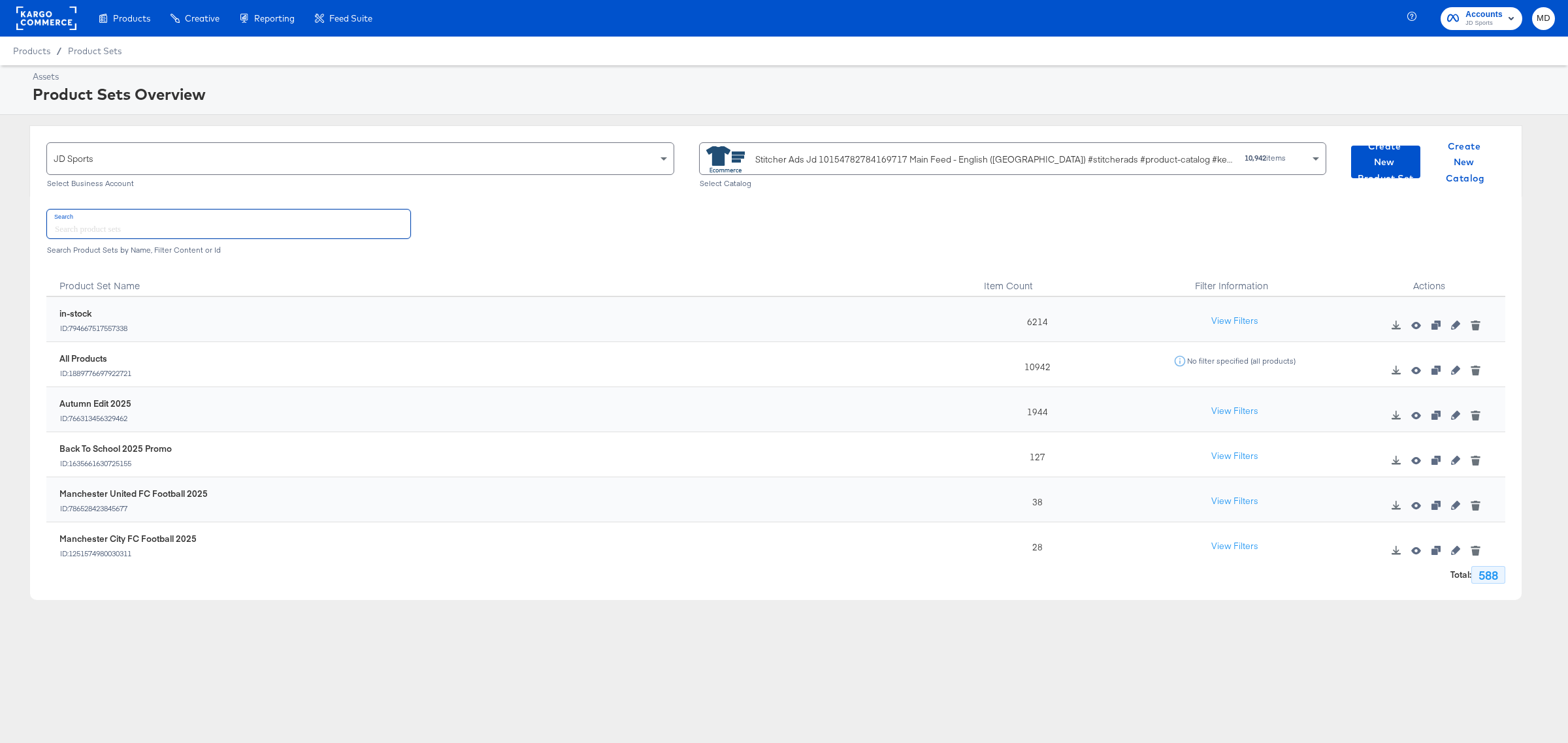
click at [80, 228] on input "text" at bounding box center [228, 224] width 363 height 28
